Goal: Information Seeking & Learning: Find specific fact

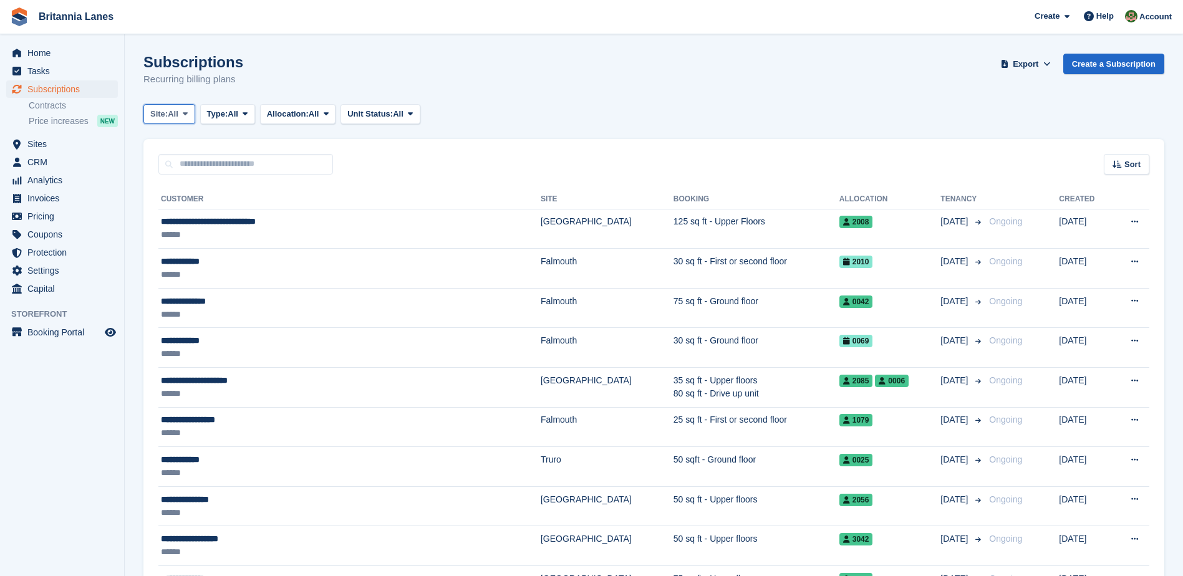
click at [173, 122] on button "Site: All" at bounding box center [169, 114] width 52 height 21
click at [184, 168] on link "Truro" at bounding box center [205, 166] width 112 height 22
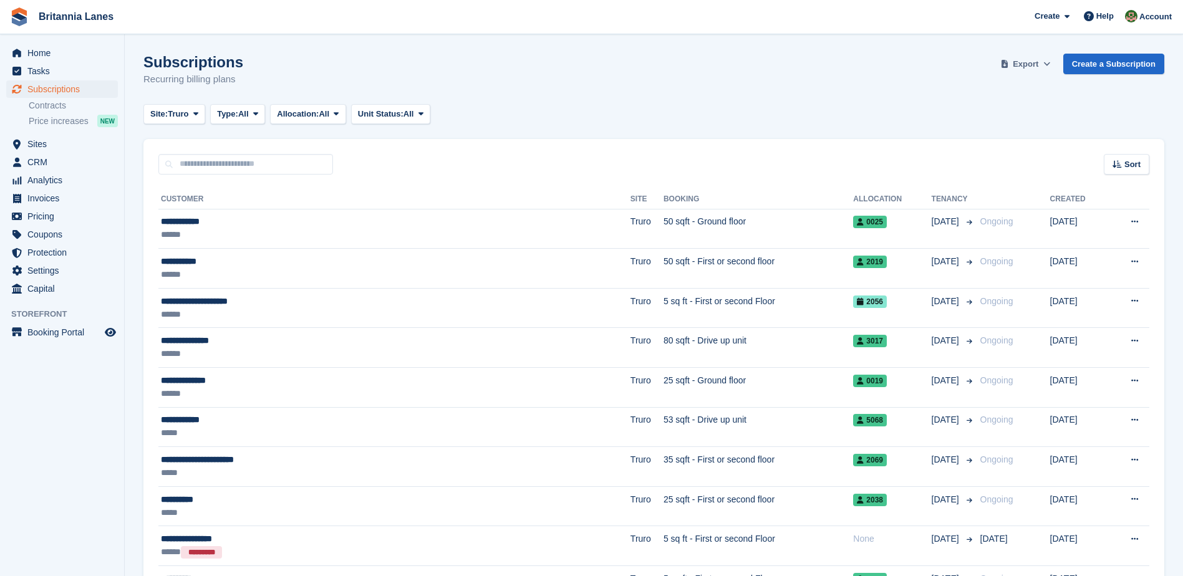
click at [1047, 64] on span at bounding box center [1047, 64] width 12 height 12
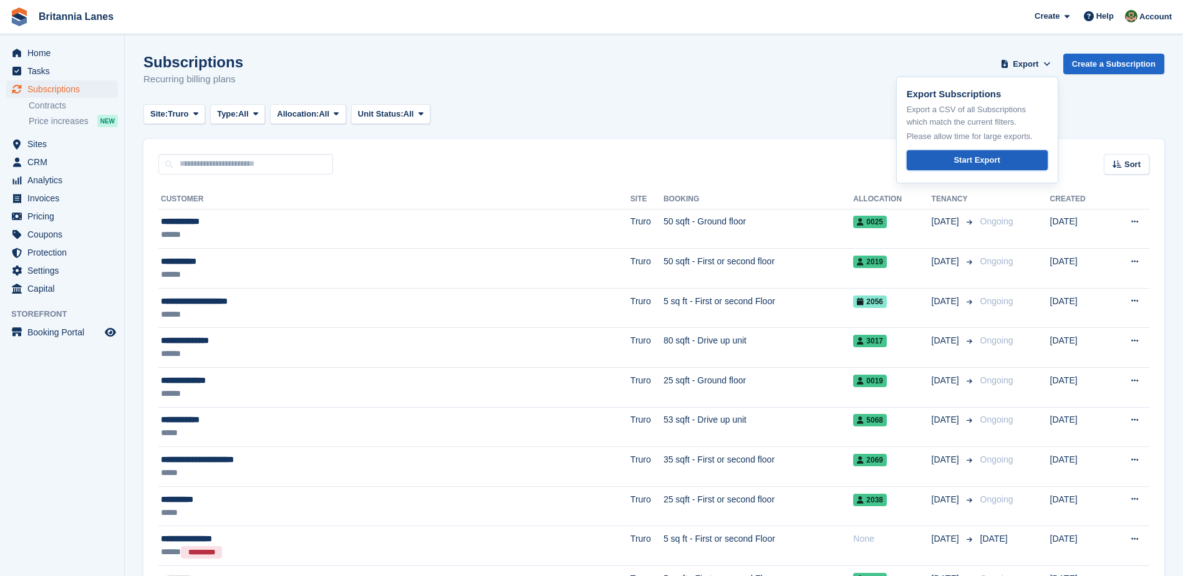
click at [978, 157] on div "Start Export" at bounding box center [977, 160] width 46 height 12
click at [37, 57] on span "Home" at bounding box center [64, 52] width 75 height 17
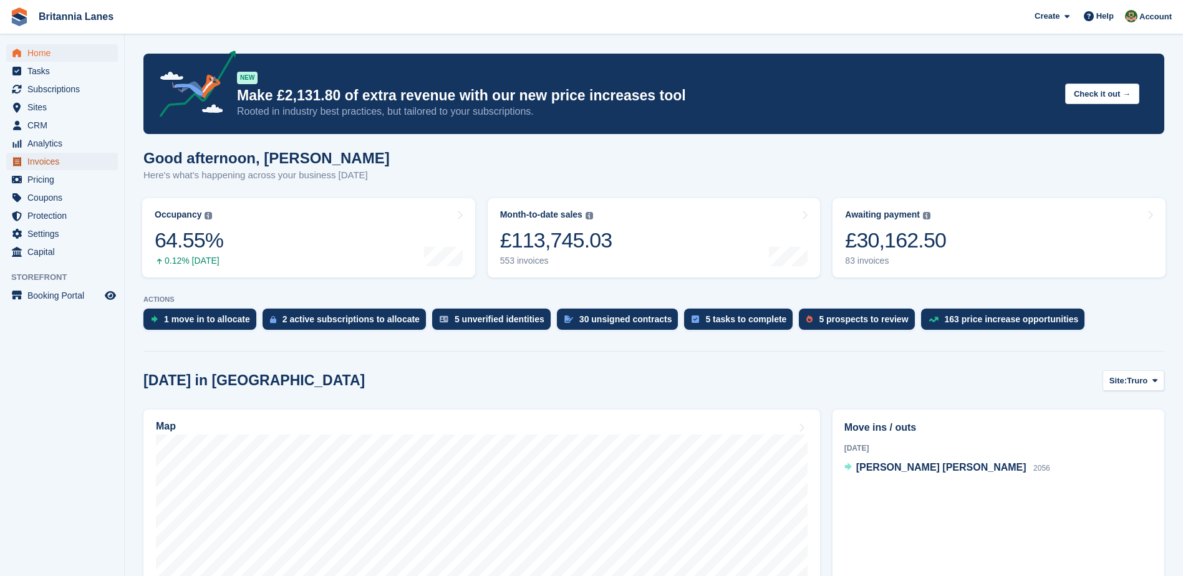
click at [57, 159] on span "Invoices" at bounding box center [64, 161] width 75 height 17
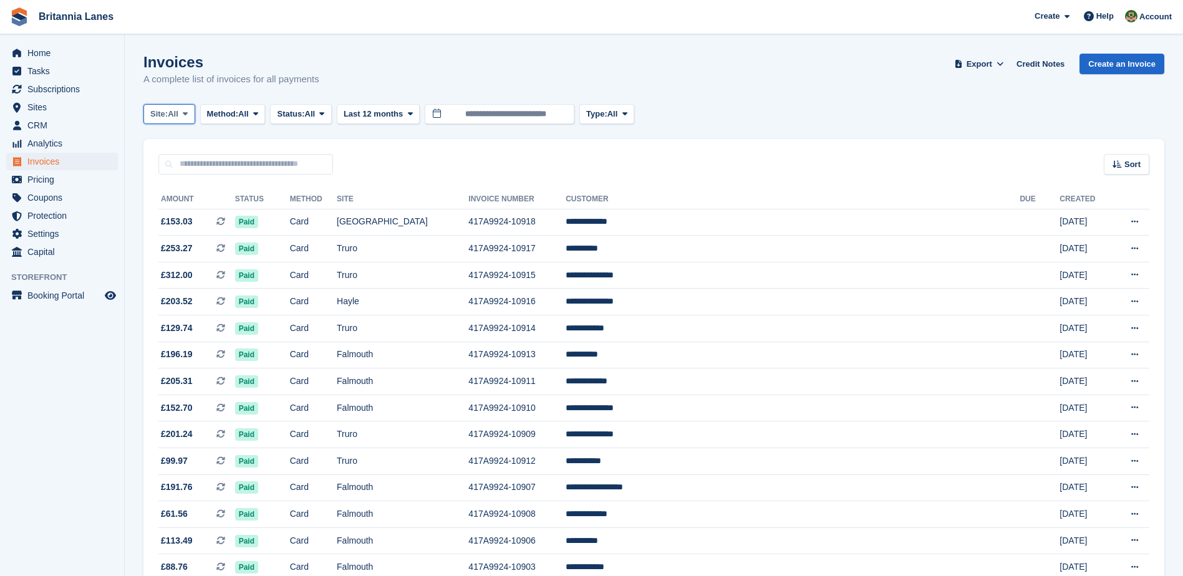
click at [185, 118] on icon at bounding box center [185, 114] width 5 height 8
click at [183, 169] on link "Truro" at bounding box center [205, 166] width 112 height 22
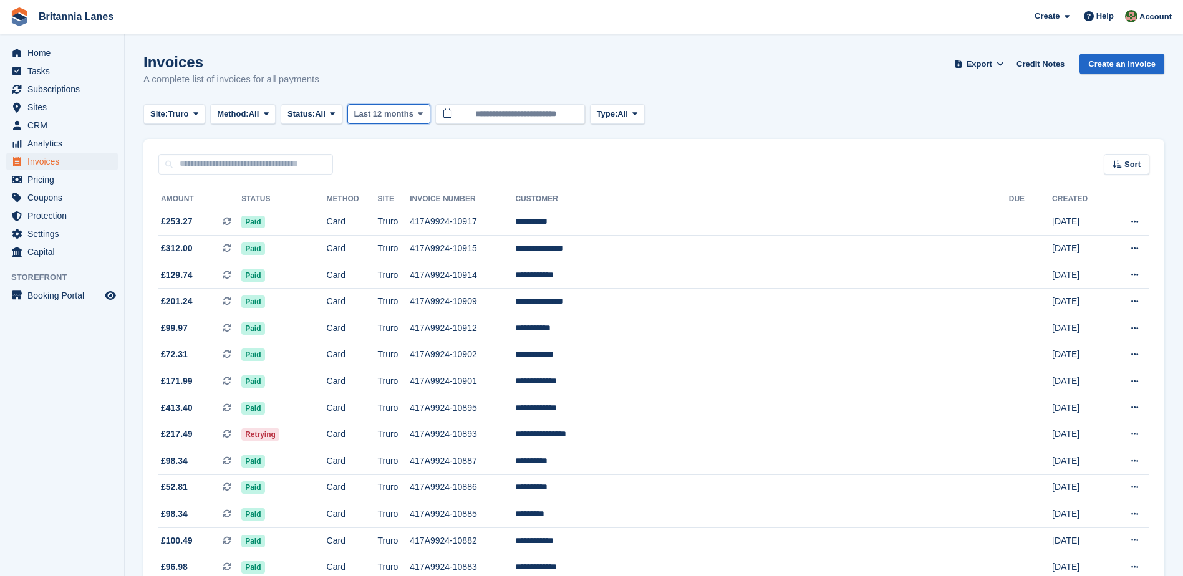
click at [419, 112] on icon at bounding box center [420, 114] width 5 height 8
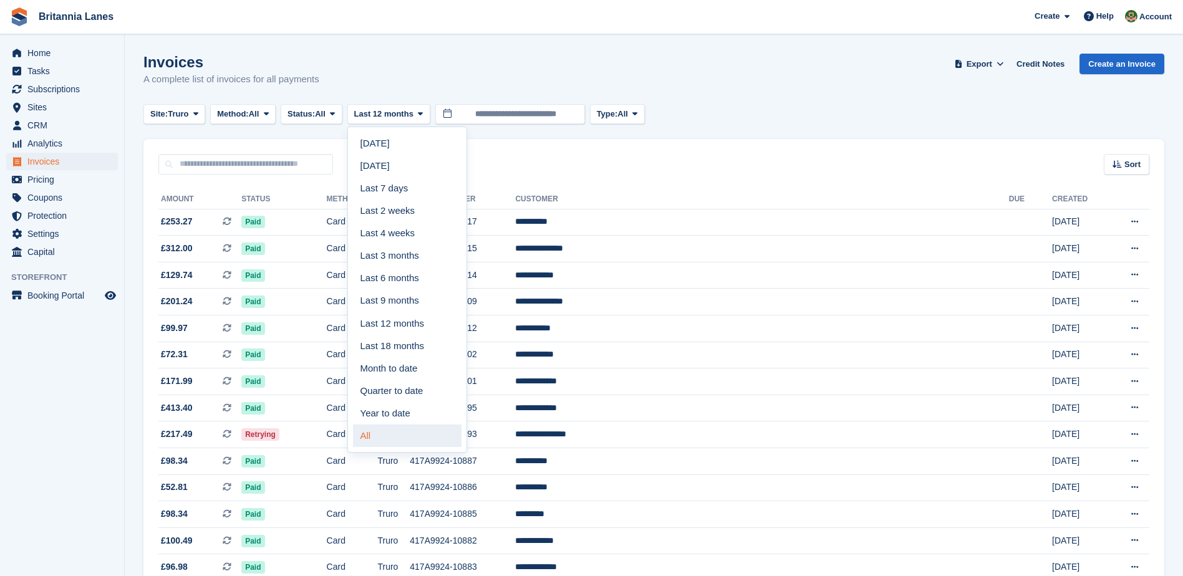
click at [379, 434] on link "All" at bounding box center [407, 436] width 109 height 22
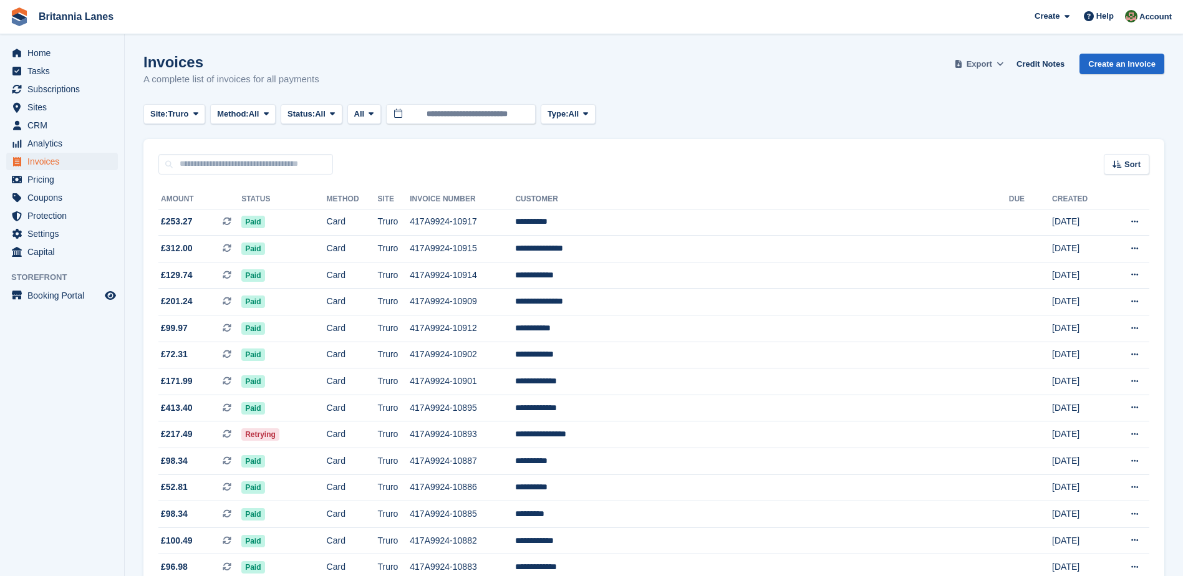
click at [990, 66] on span "Export" at bounding box center [980, 64] width 26 height 12
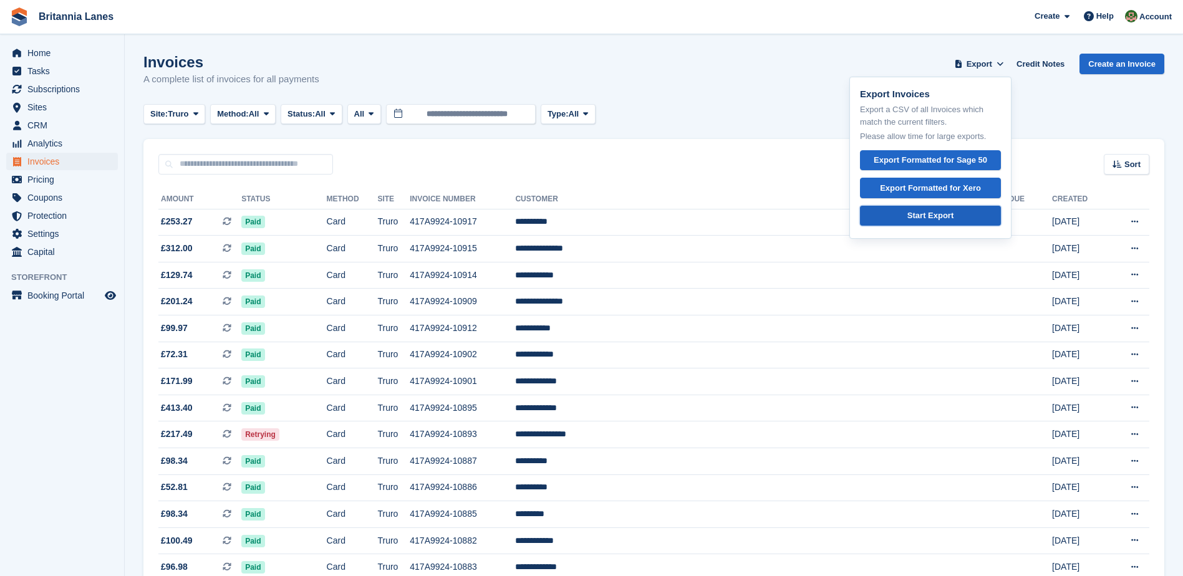
click at [898, 221] on link "Start Export" at bounding box center [930, 216] width 141 height 21
click at [654, 113] on div "Site: Truro All Truro Falmouth Exeter Hayle Method: All All Bank Transfer Cash …" at bounding box center [653, 114] width 1021 height 21
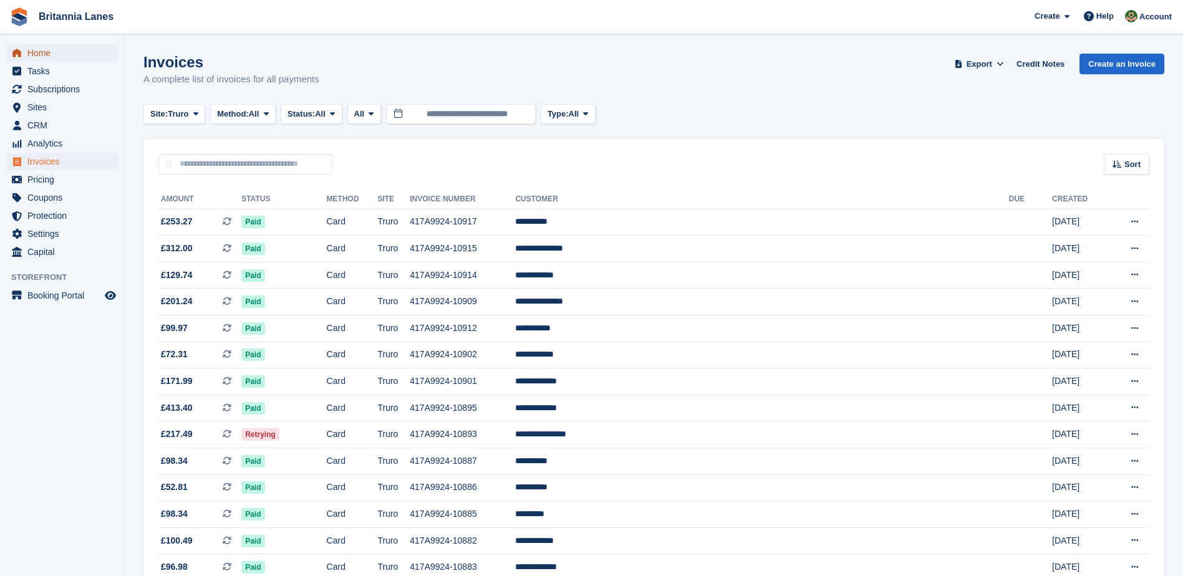
click at [66, 46] on span "Home" at bounding box center [64, 52] width 75 height 17
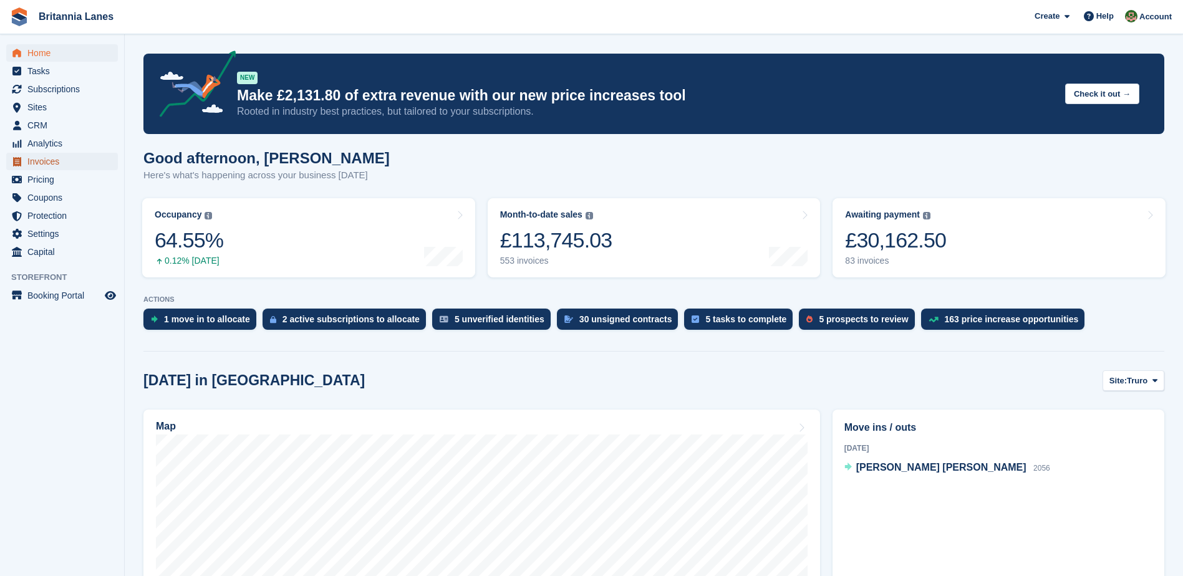
click at [69, 160] on span "Invoices" at bounding box center [64, 161] width 75 height 17
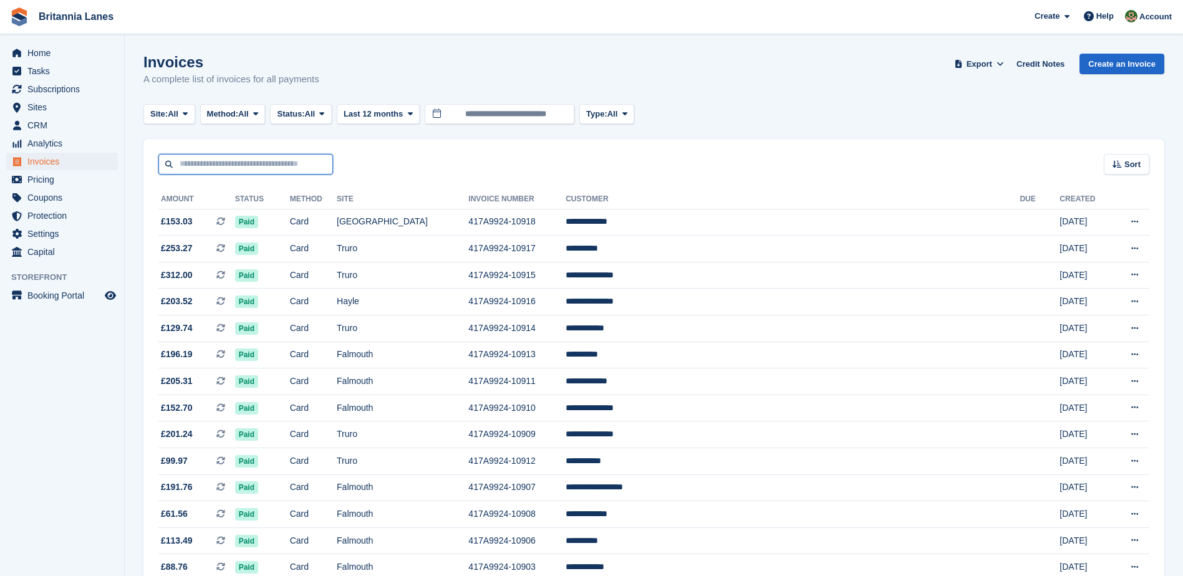
click at [241, 163] on input "text" at bounding box center [245, 164] width 175 height 21
type input "*****"
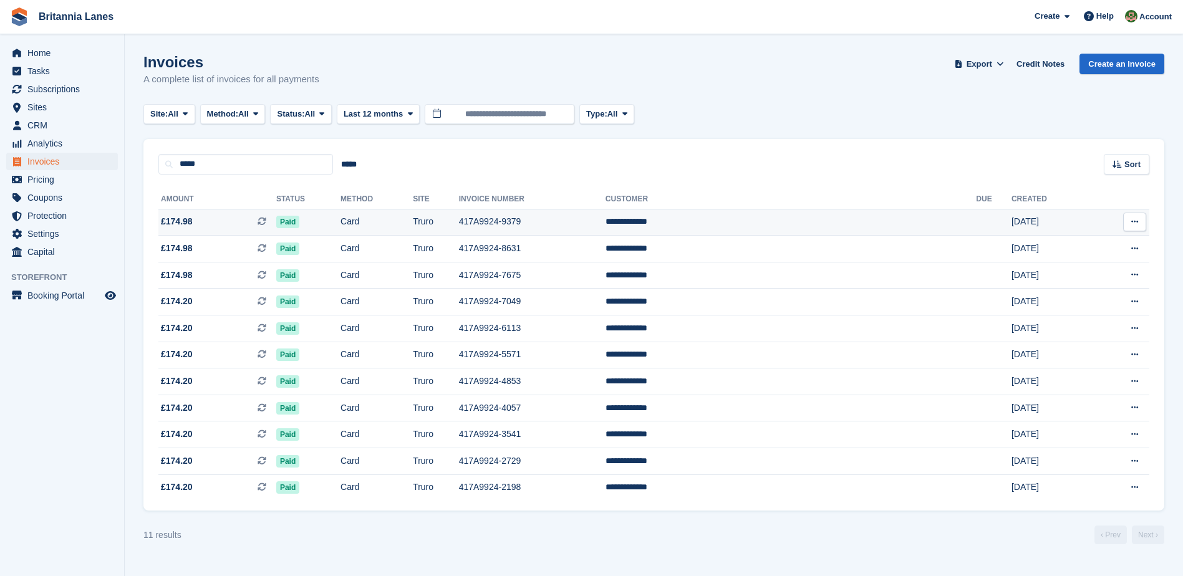
click at [591, 222] on td "417A9924-9379" at bounding box center [532, 222] width 147 height 27
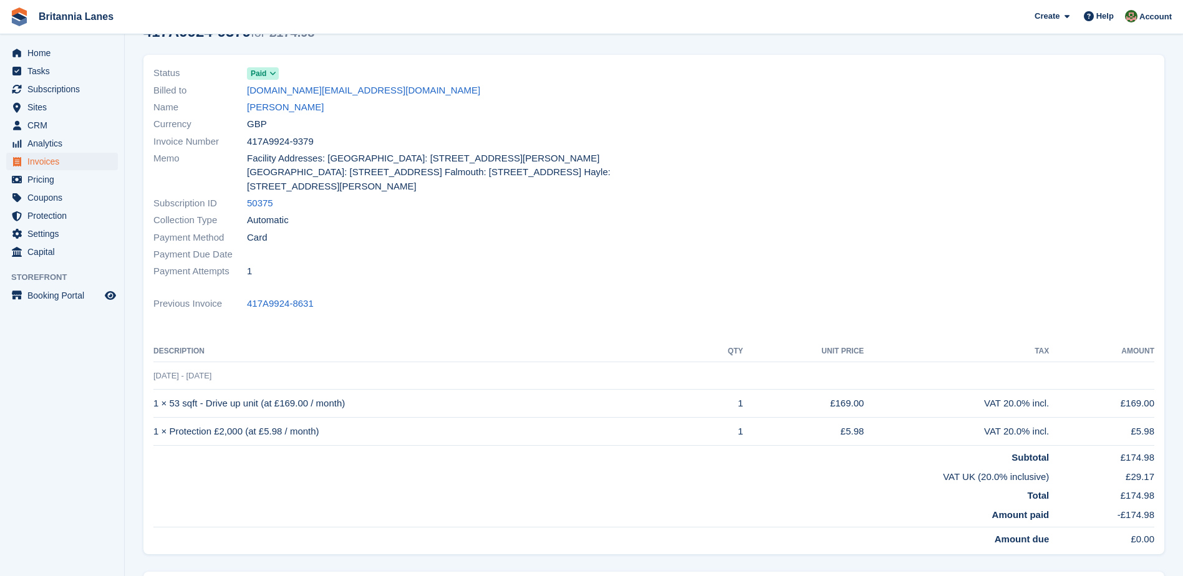
scroll to position [37, 0]
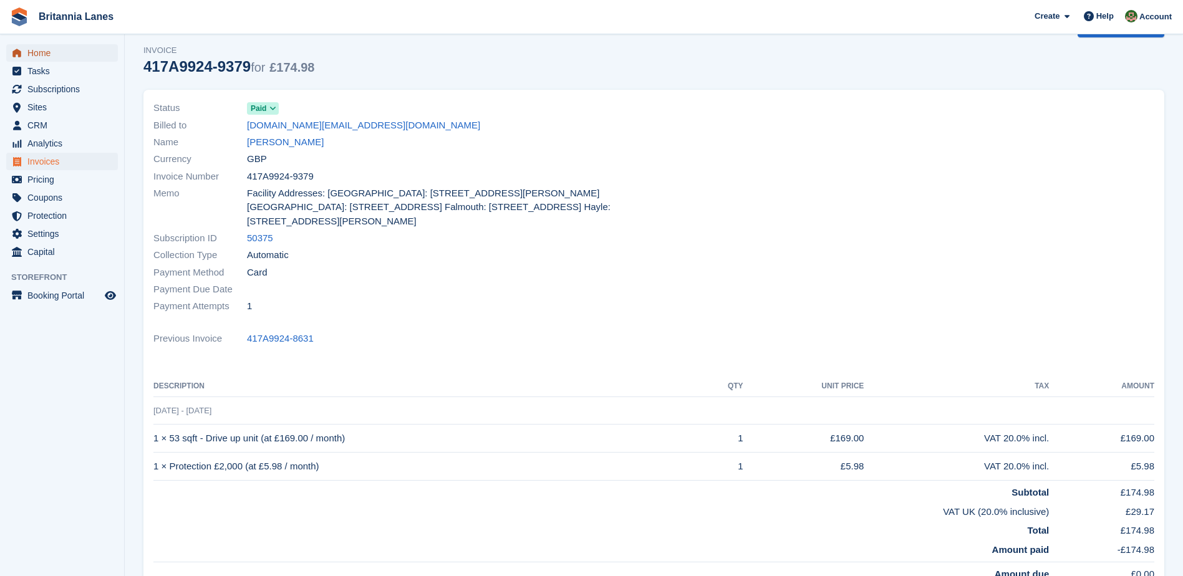
click at [92, 51] on span "Home" at bounding box center [64, 52] width 75 height 17
click at [47, 89] on span "Subscriptions" at bounding box center [64, 88] width 75 height 17
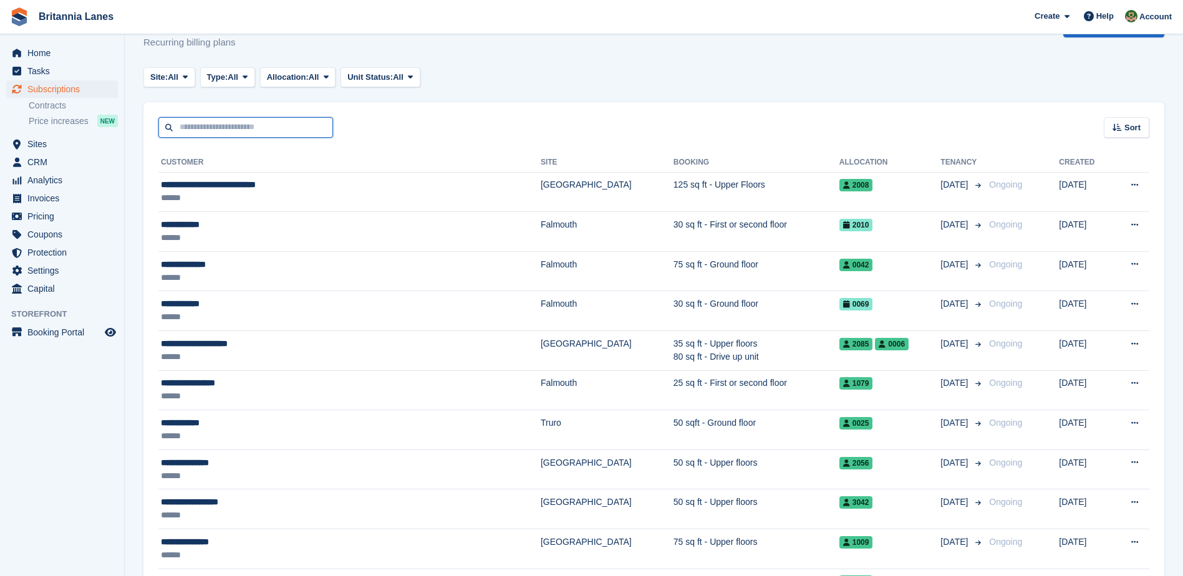
click at [230, 125] on input "text" at bounding box center [245, 127] width 175 height 21
type input "*****"
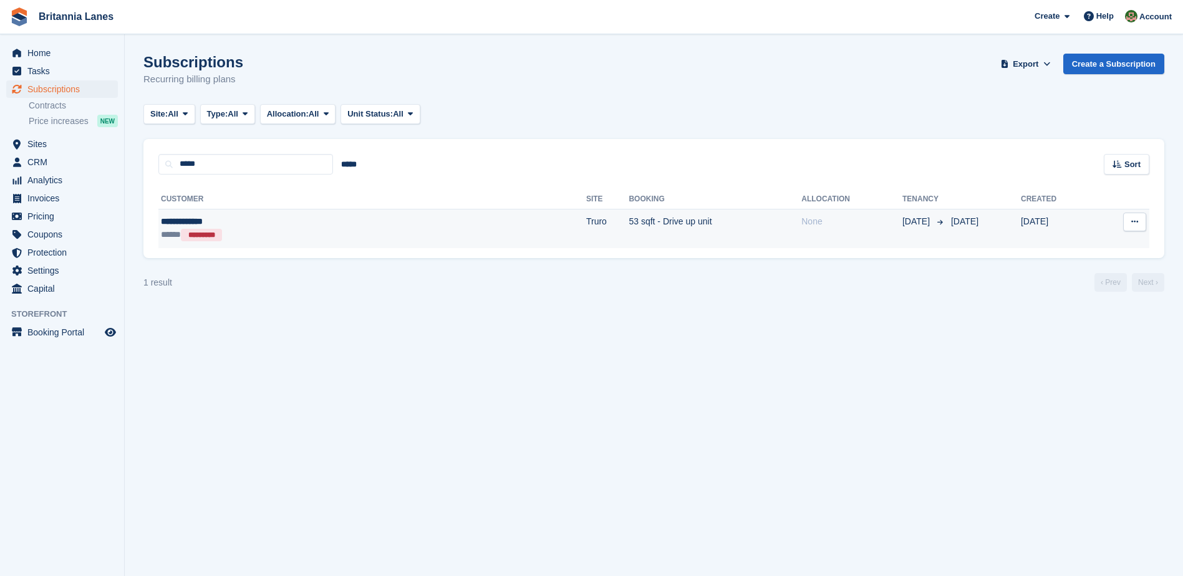
click at [283, 243] on td "**********" at bounding box center [372, 228] width 428 height 39
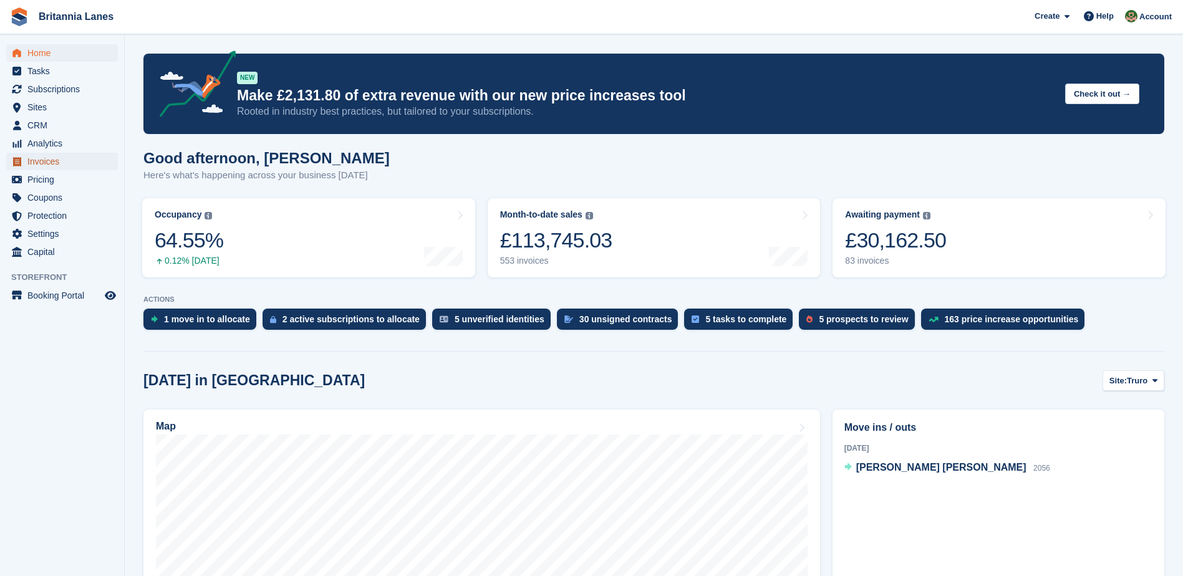
click at [43, 165] on span "Invoices" at bounding box center [64, 161] width 75 height 17
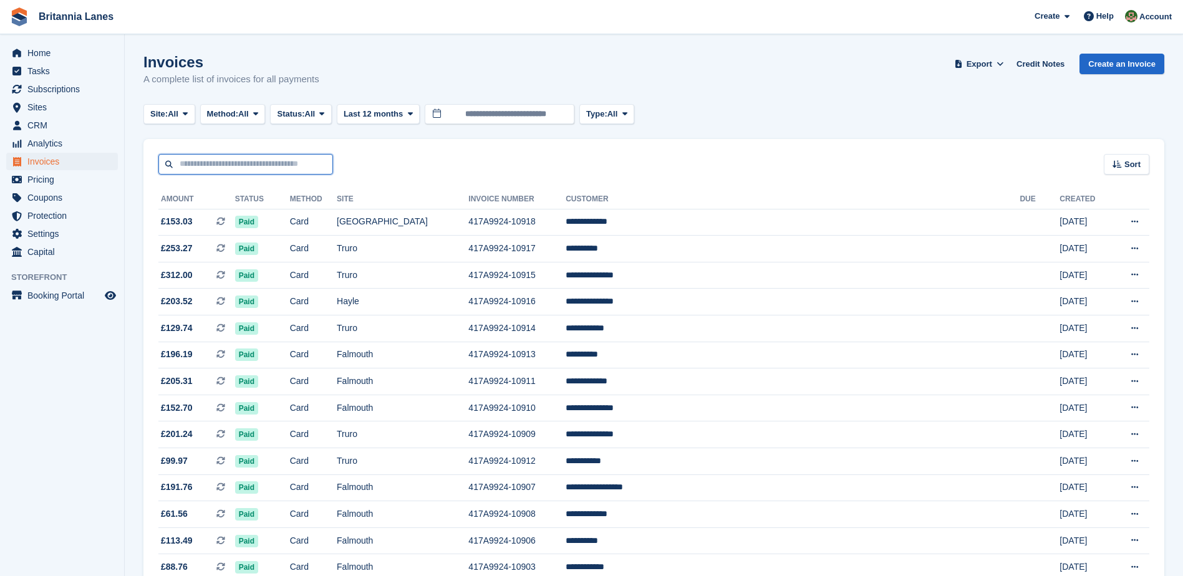
click at [221, 173] on input "text" at bounding box center [245, 164] width 175 height 21
type input "**********"
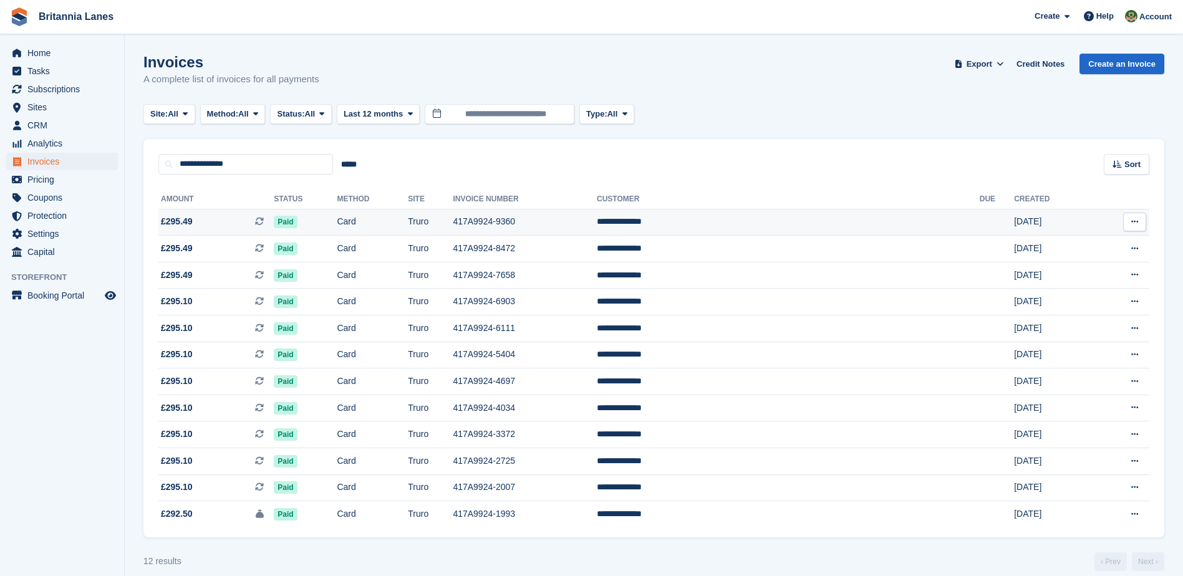
click at [740, 217] on td "**********" at bounding box center [788, 222] width 383 height 27
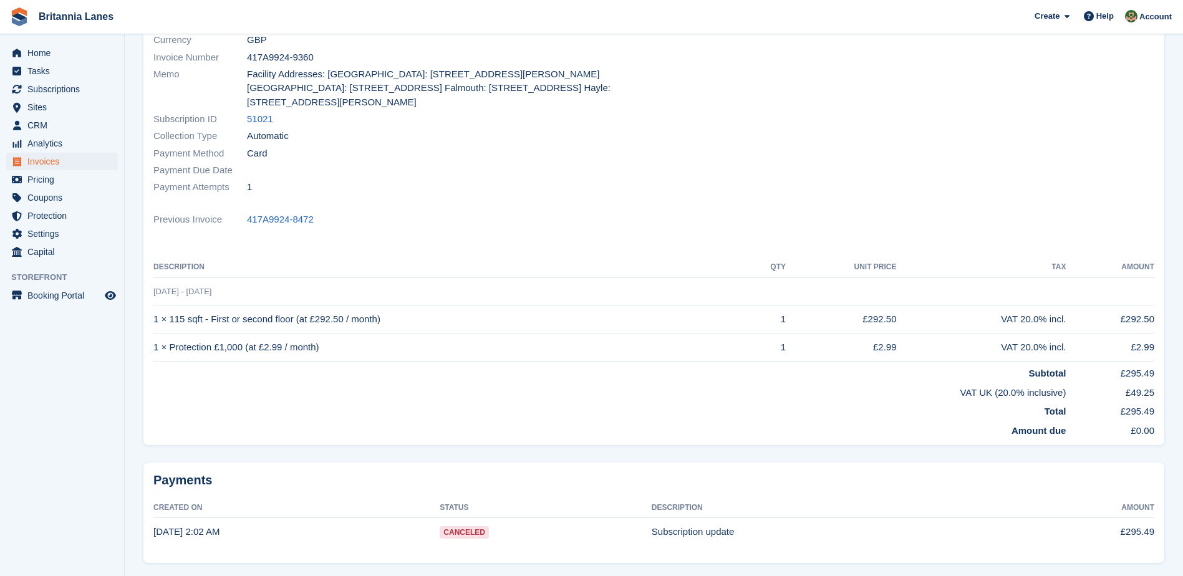
scroll to position [199, 0]
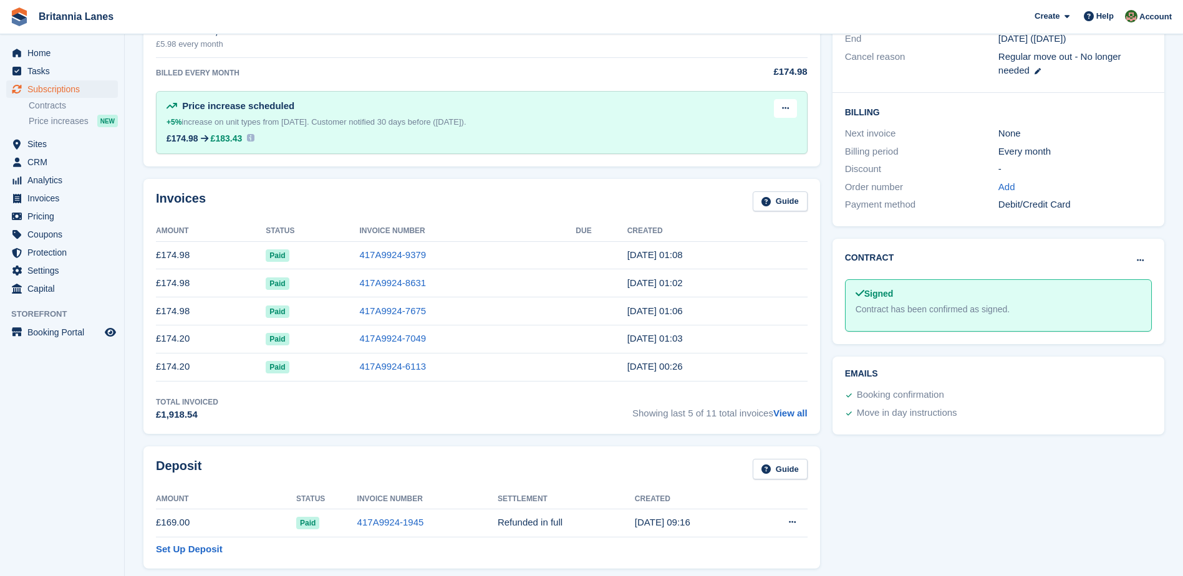
scroll to position [250, 0]
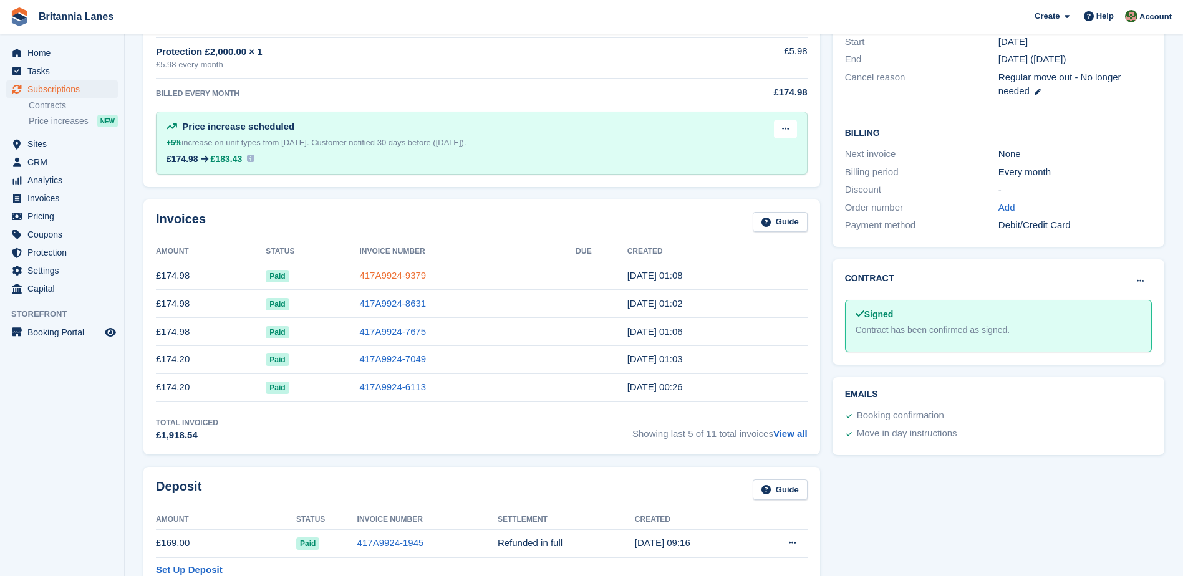
click at [398, 275] on link "417A9924-9379" at bounding box center [392, 275] width 67 height 11
